Goal: Information Seeking & Learning: Learn about a topic

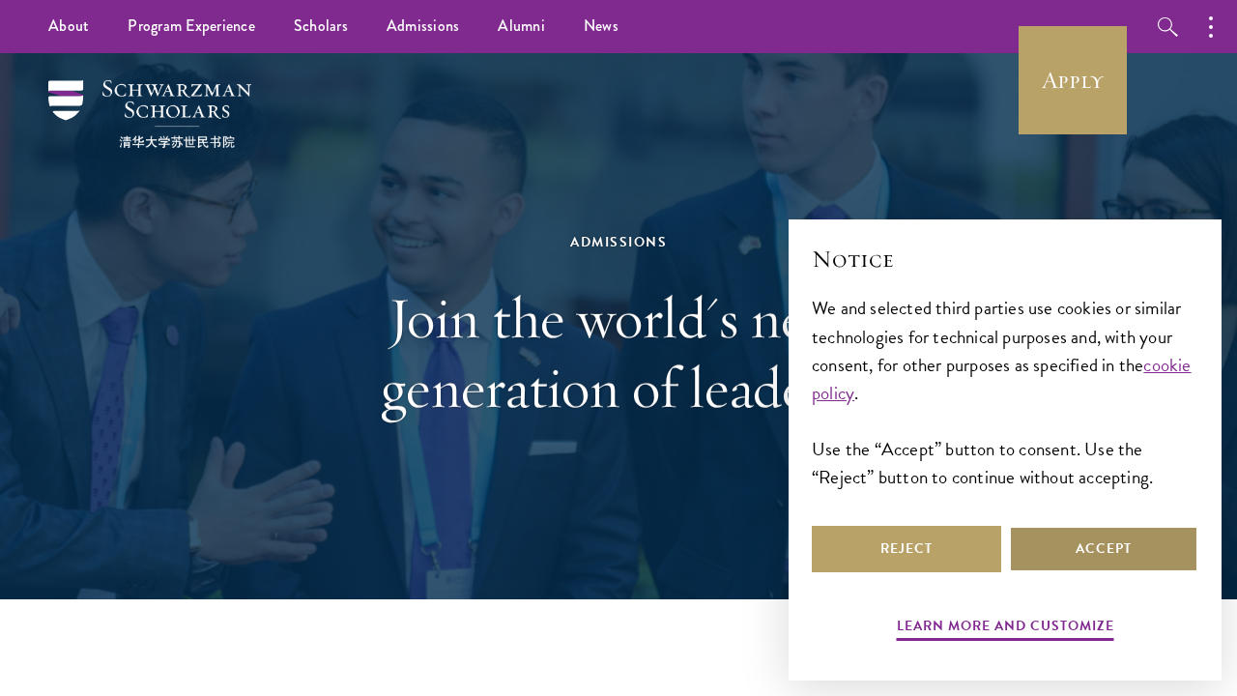
click at [1086, 555] on button "Accept" at bounding box center [1103, 549] width 189 height 46
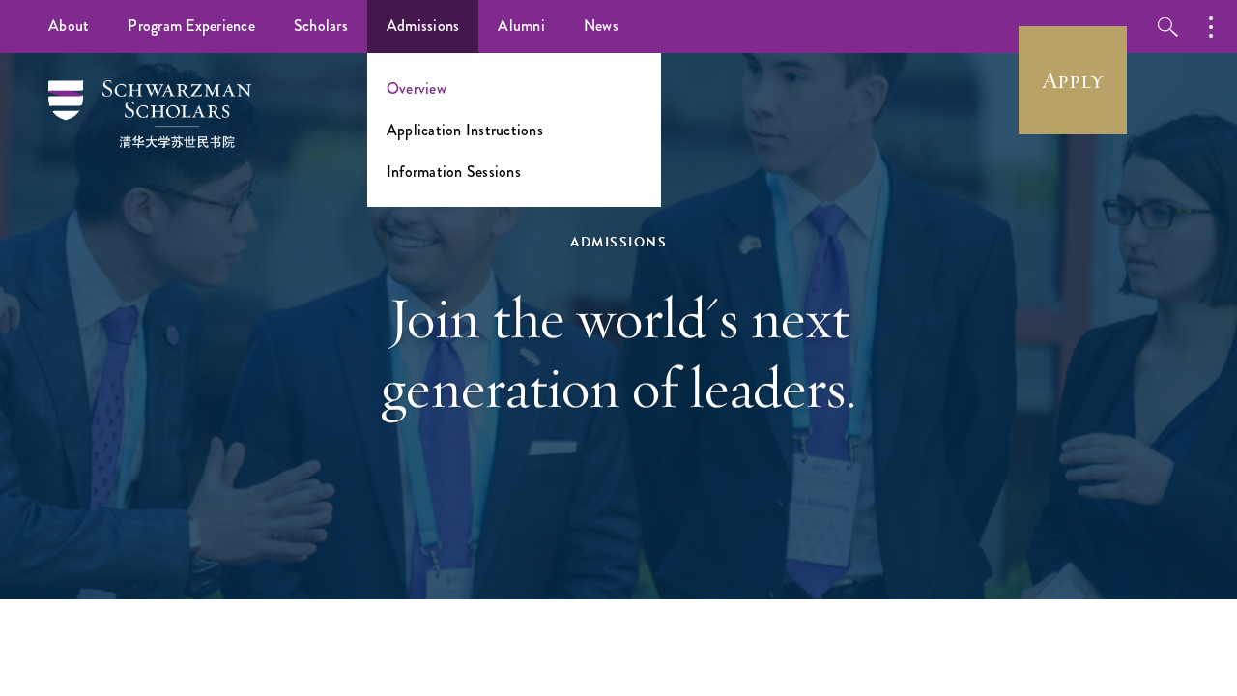
click at [420, 89] on link "Overview" at bounding box center [416, 88] width 60 height 22
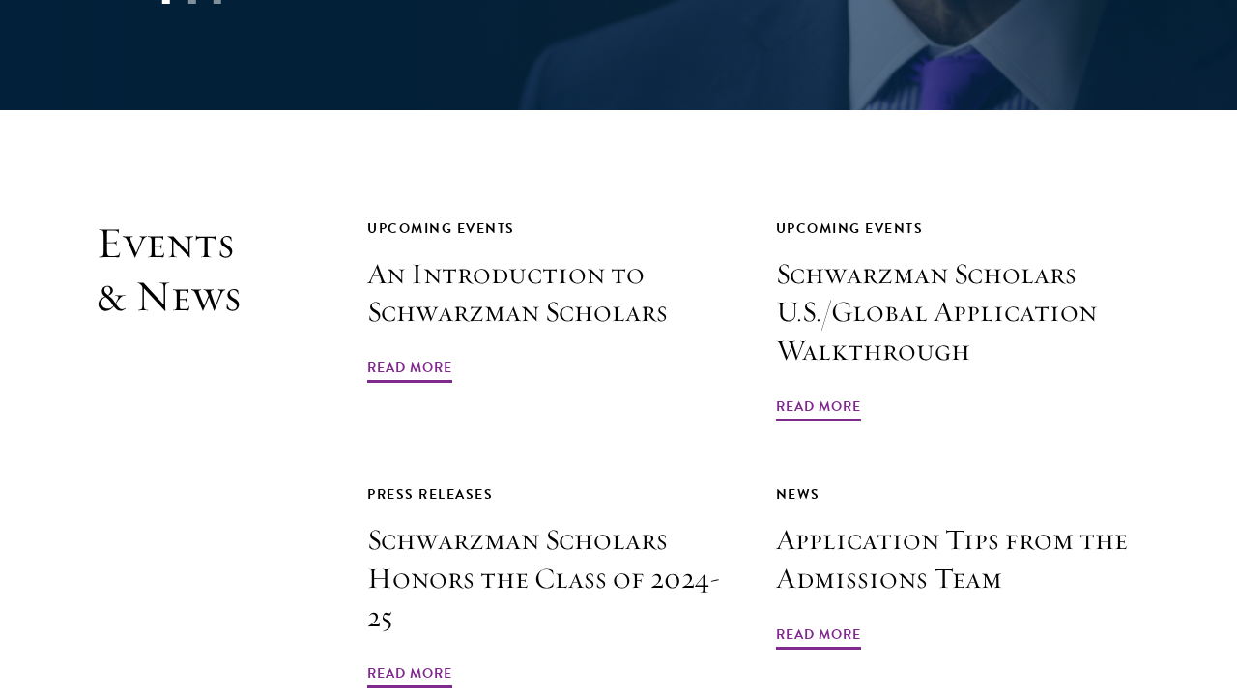
scroll to position [4265, 0]
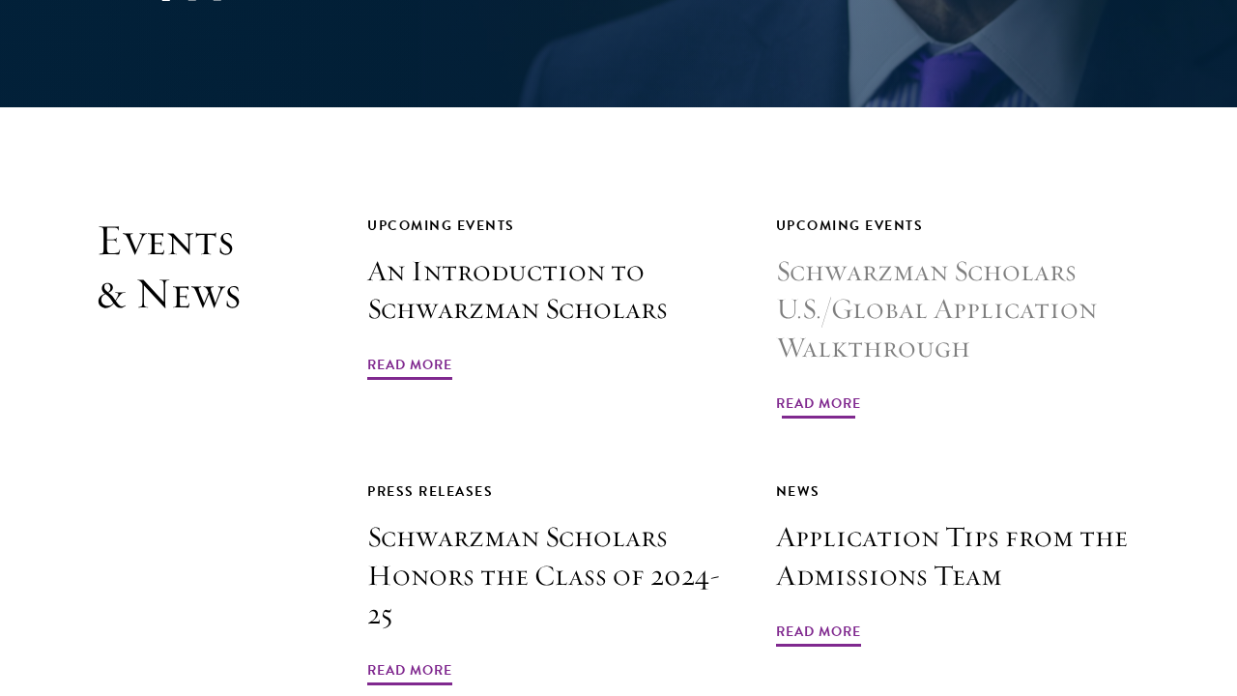
click at [848, 252] on h3 "Schwarzman Scholars U.S./Global Application Walkthrough" at bounding box center [958, 310] width 365 height 116
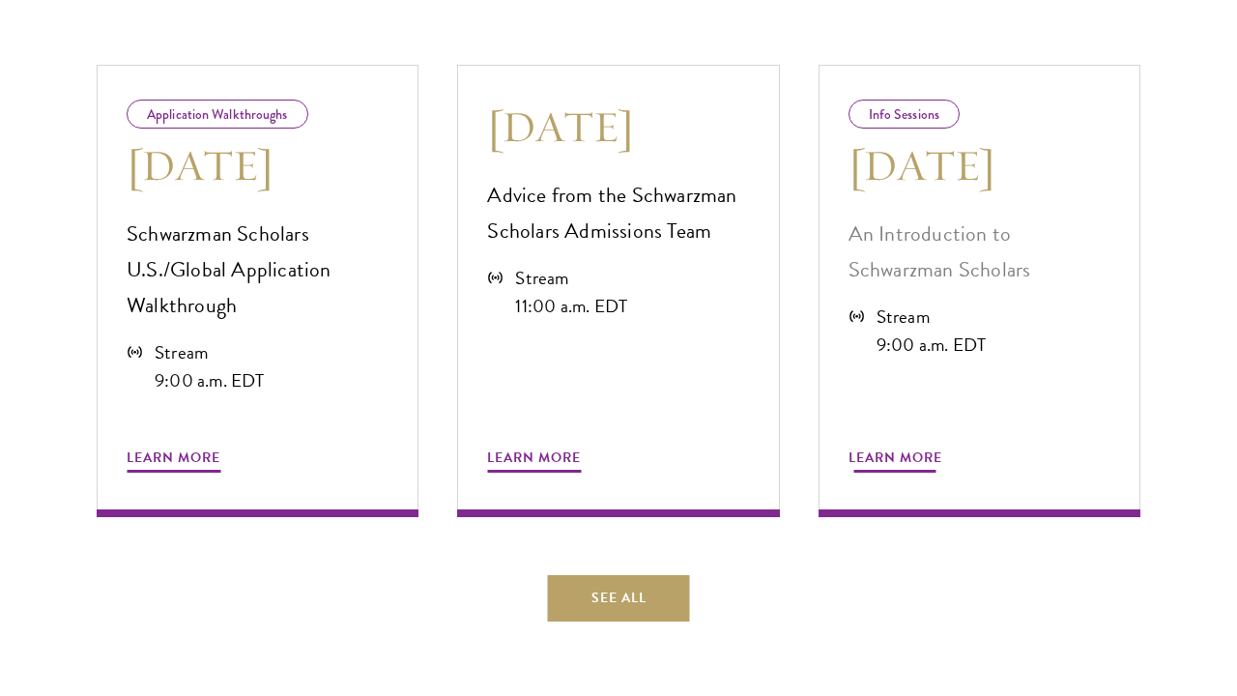
scroll to position [1093, 0]
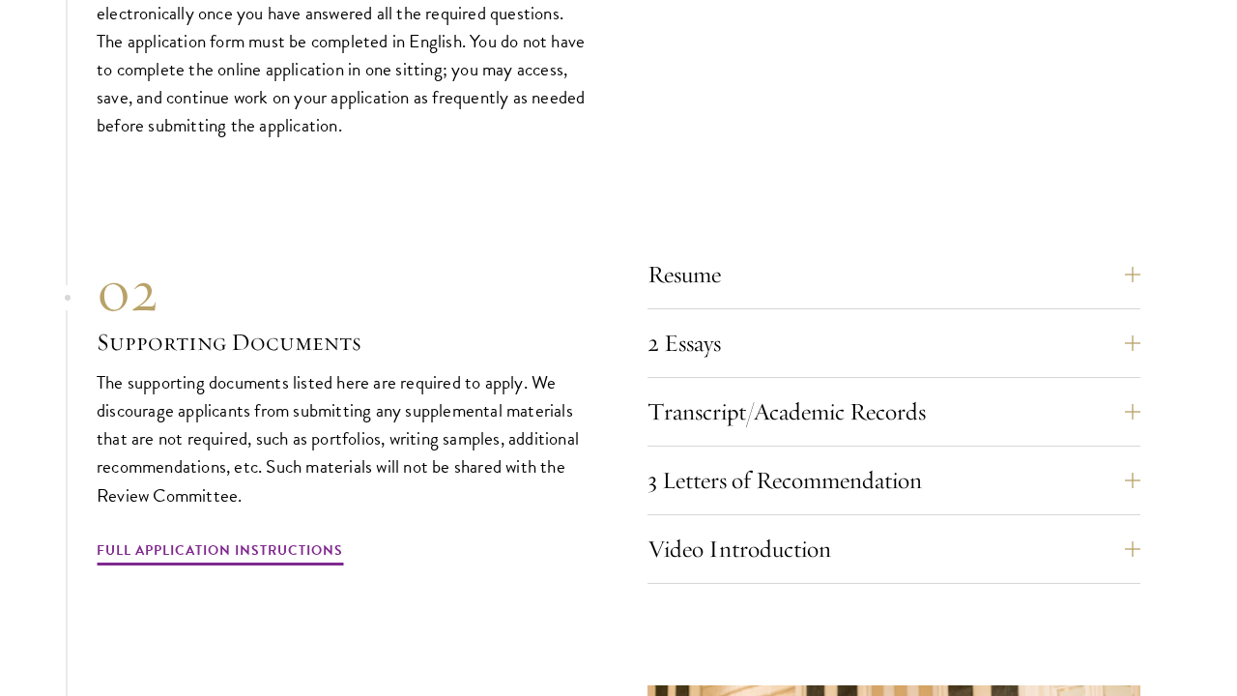
scroll to position [6411, 0]
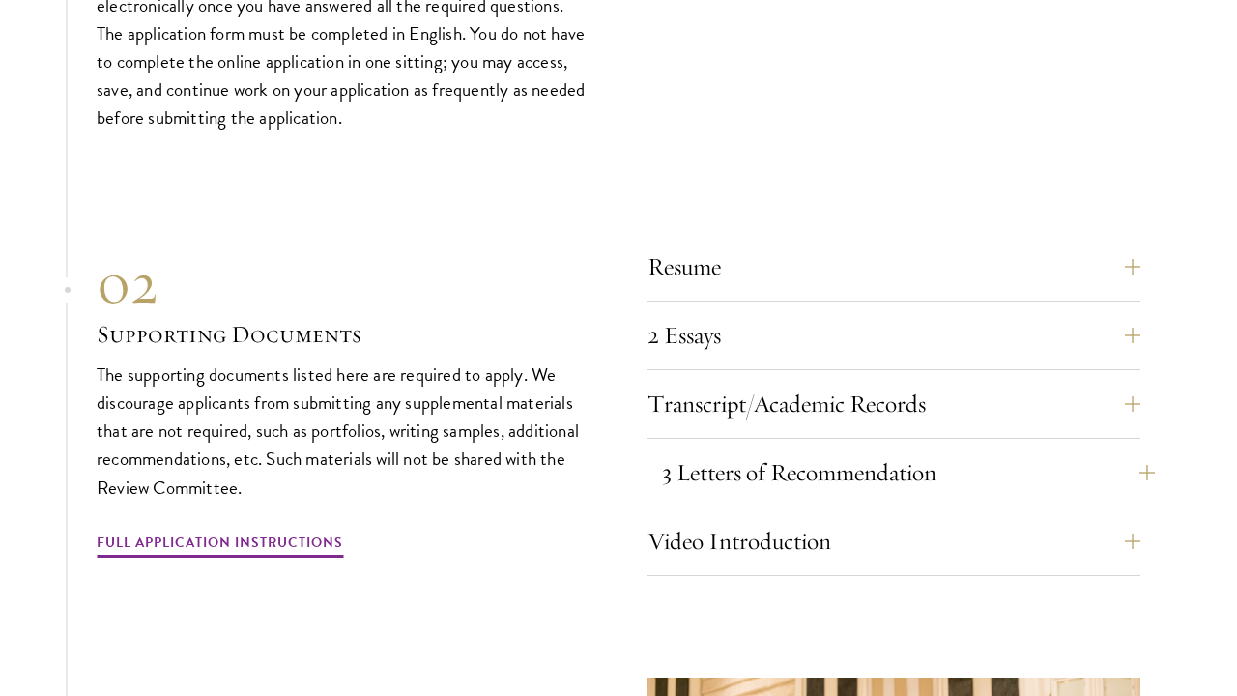
click at [785, 449] on button "3 Letters of Recommendation" at bounding box center [908, 472] width 493 height 46
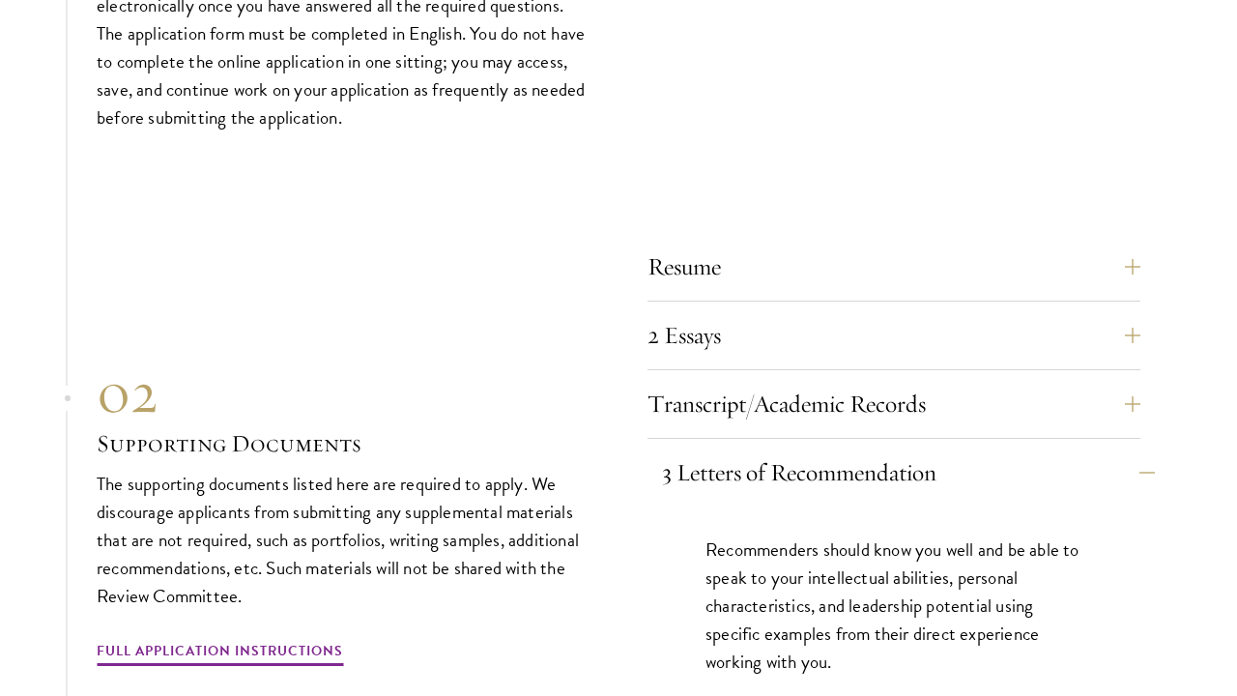
click at [784, 449] on button "3 Letters of Recommendation" at bounding box center [908, 472] width 493 height 46
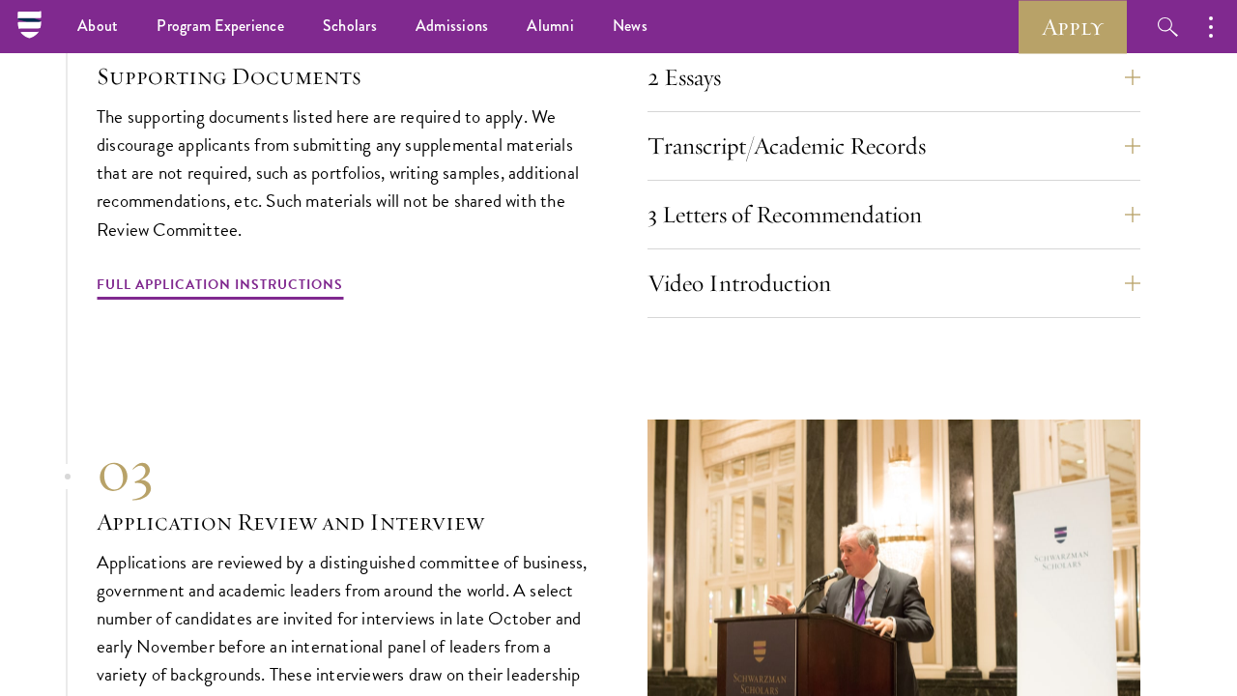
scroll to position [6628, 0]
